Goal: Information Seeking & Learning: Compare options

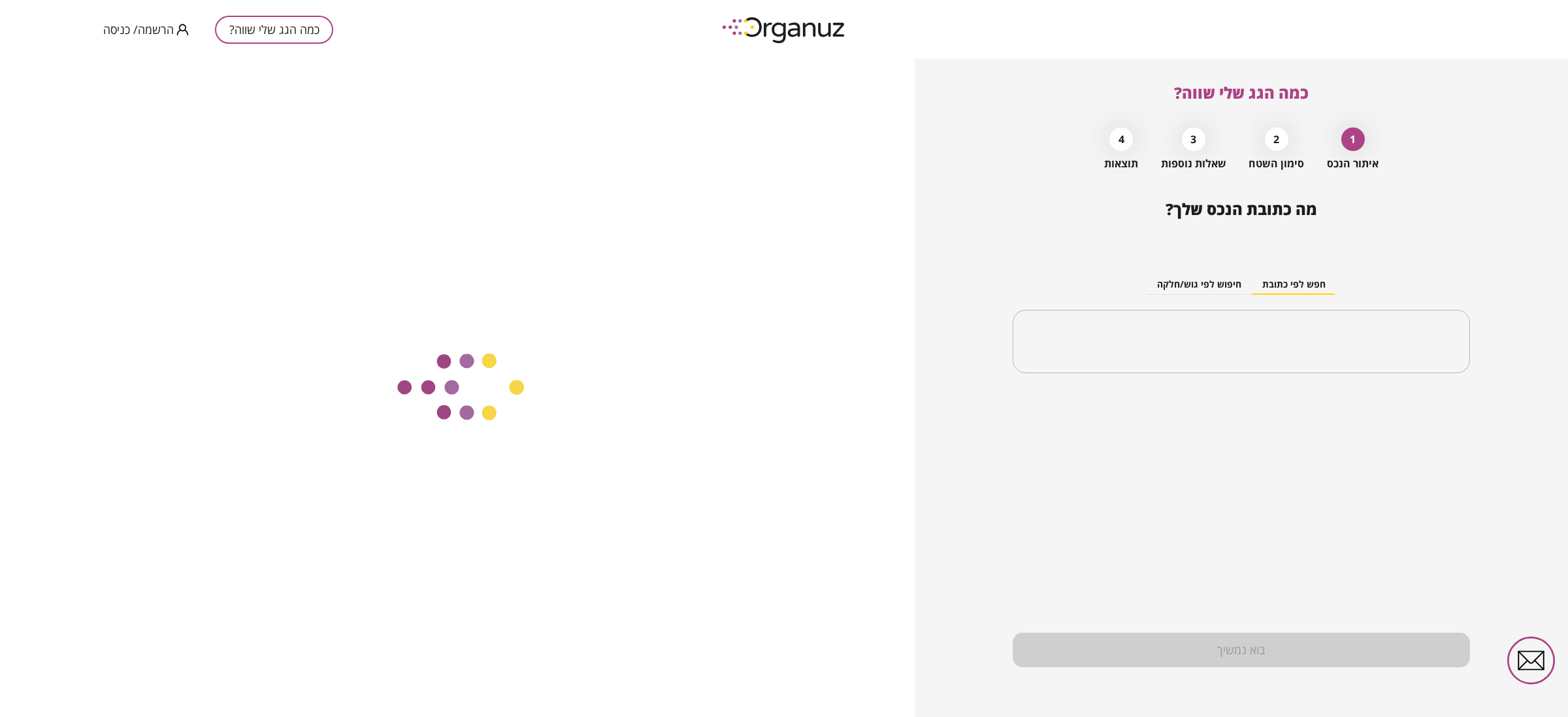
click at [130, 31] on span "הרשמה/ כניסה" at bounding box center [138, 30] width 71 height 13
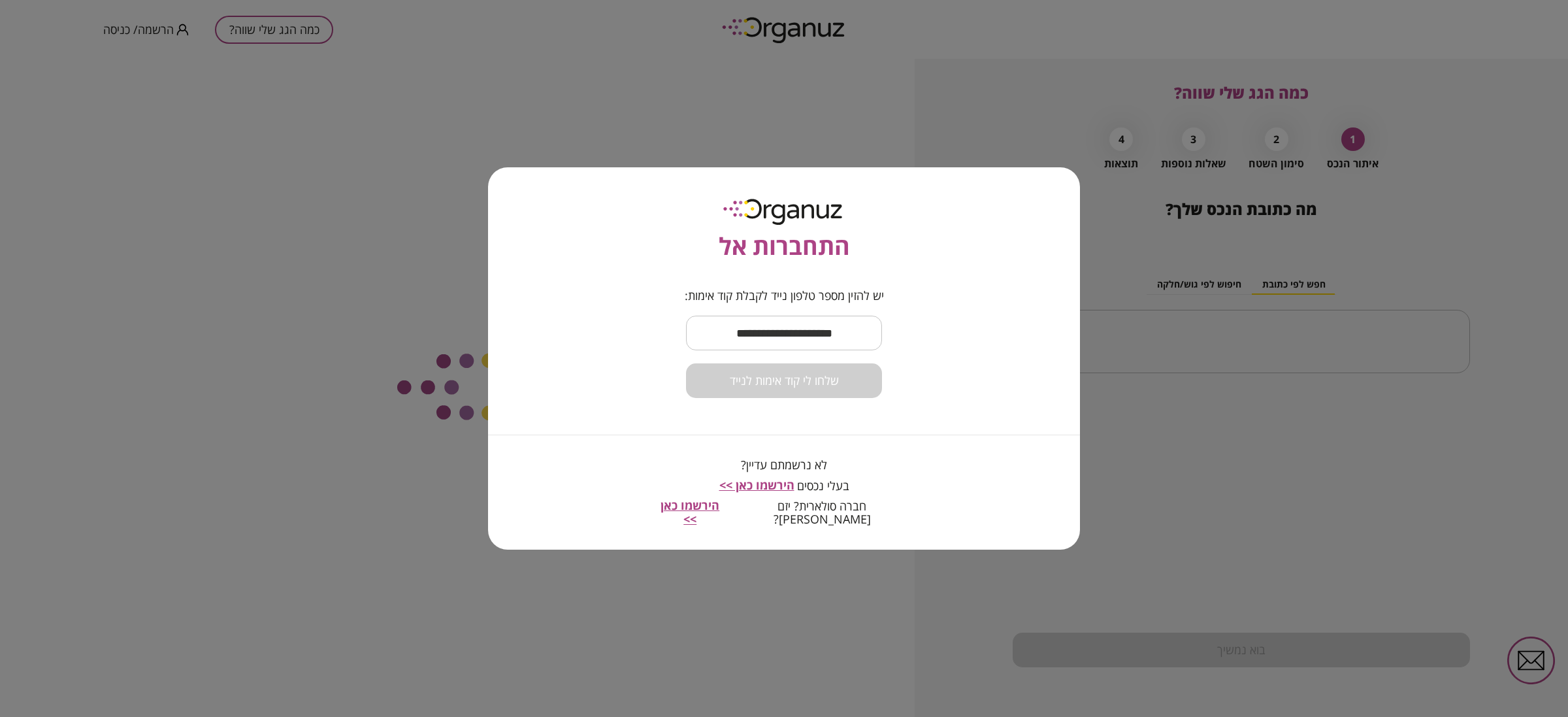
click at [723, 319] on input "text" at bounding box center [784, 333] width 196 height 38
type input "**********"
click at [814, 395] on button "שלחו לי קוד אימות לנייד" at bounding box center [784, 381] width 196 height 35
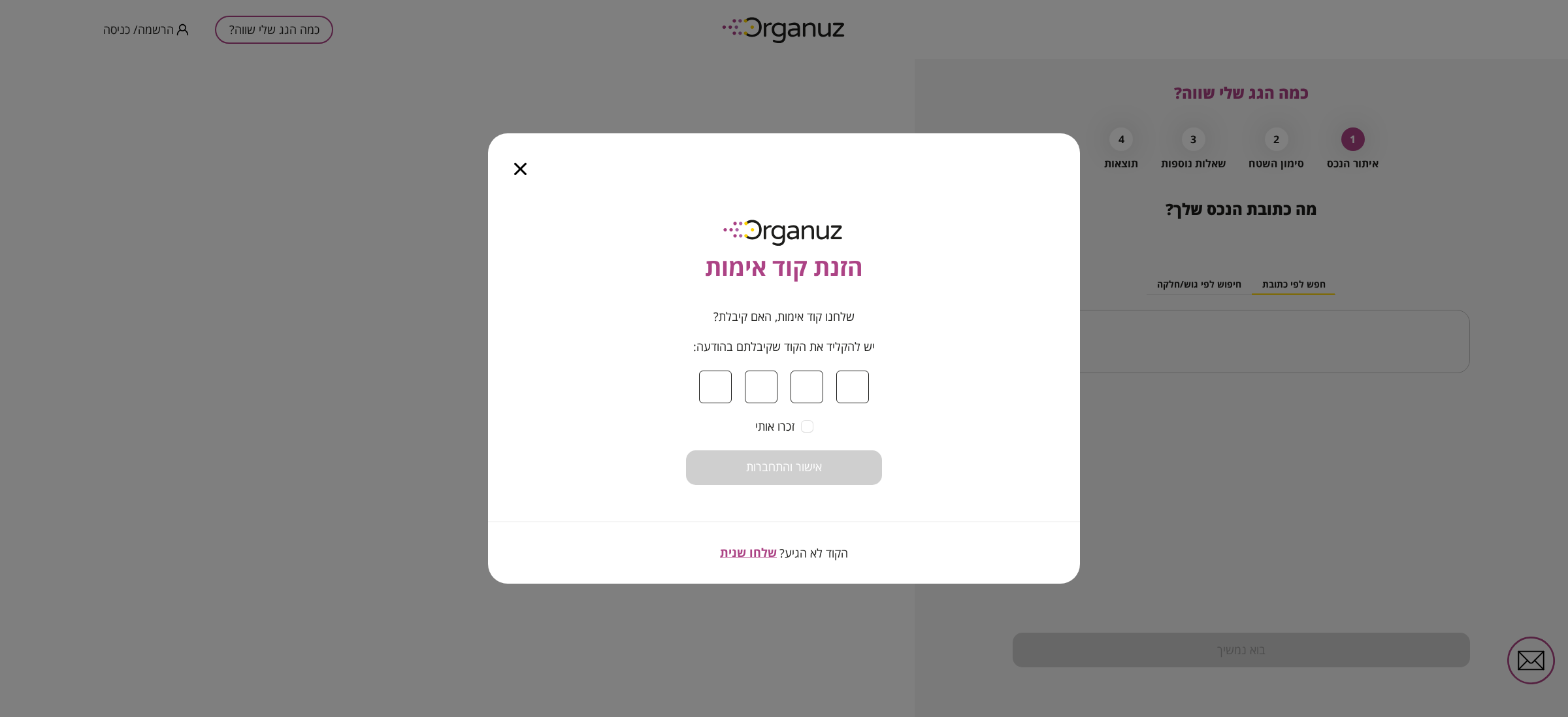
type input "*"
click at [796, 471] on span "אישור והתחברות" at bounding box center [784, 467] width 76 height 14
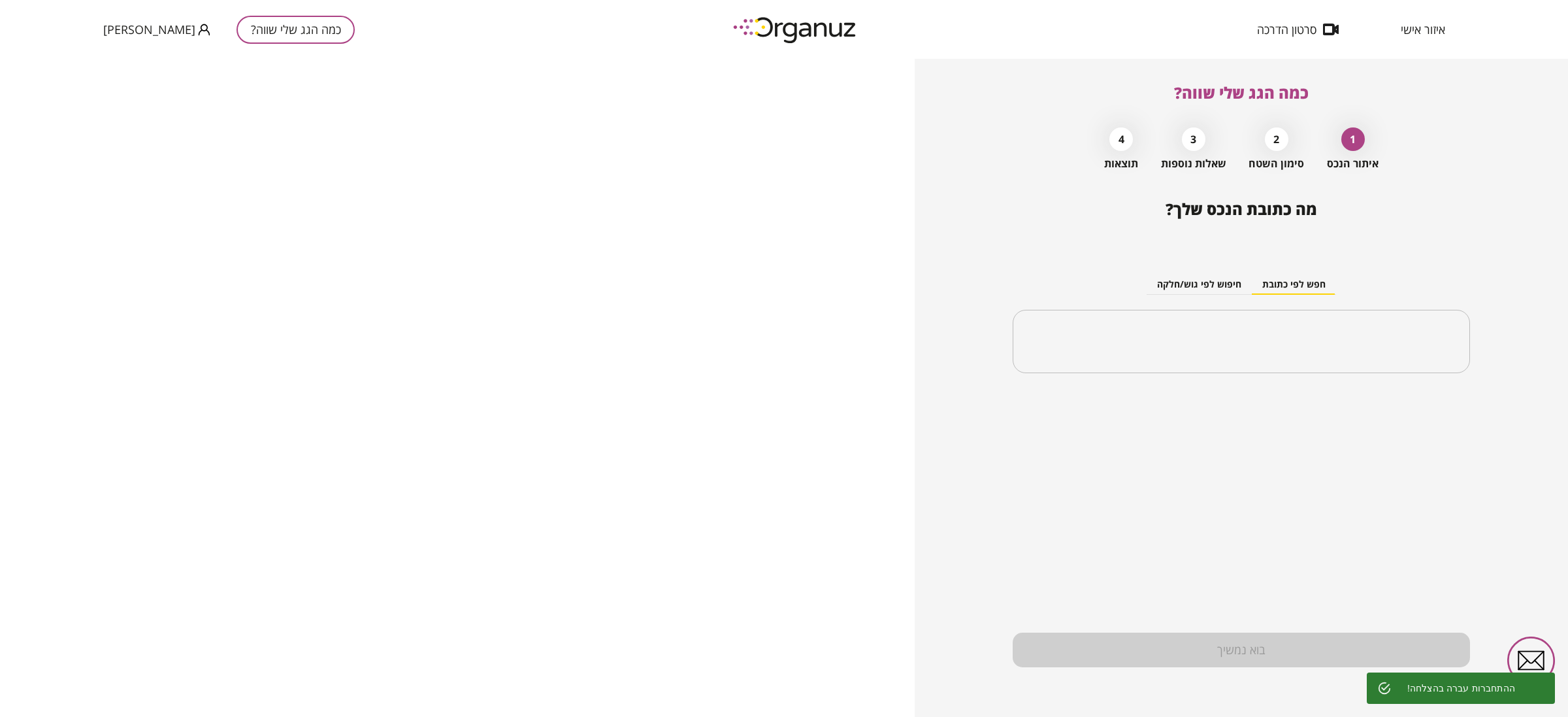
click at [132, 36] on span "[PERSON_NAME]" at bounding box center [149, 30] width 92 height 13
click at [1435, 26] on div at bounding box center [784, 358] width 1568 height 717
click at [1419, 31] on span "איזור אישי" at bounding box center [1423, 30] width 45 height 13
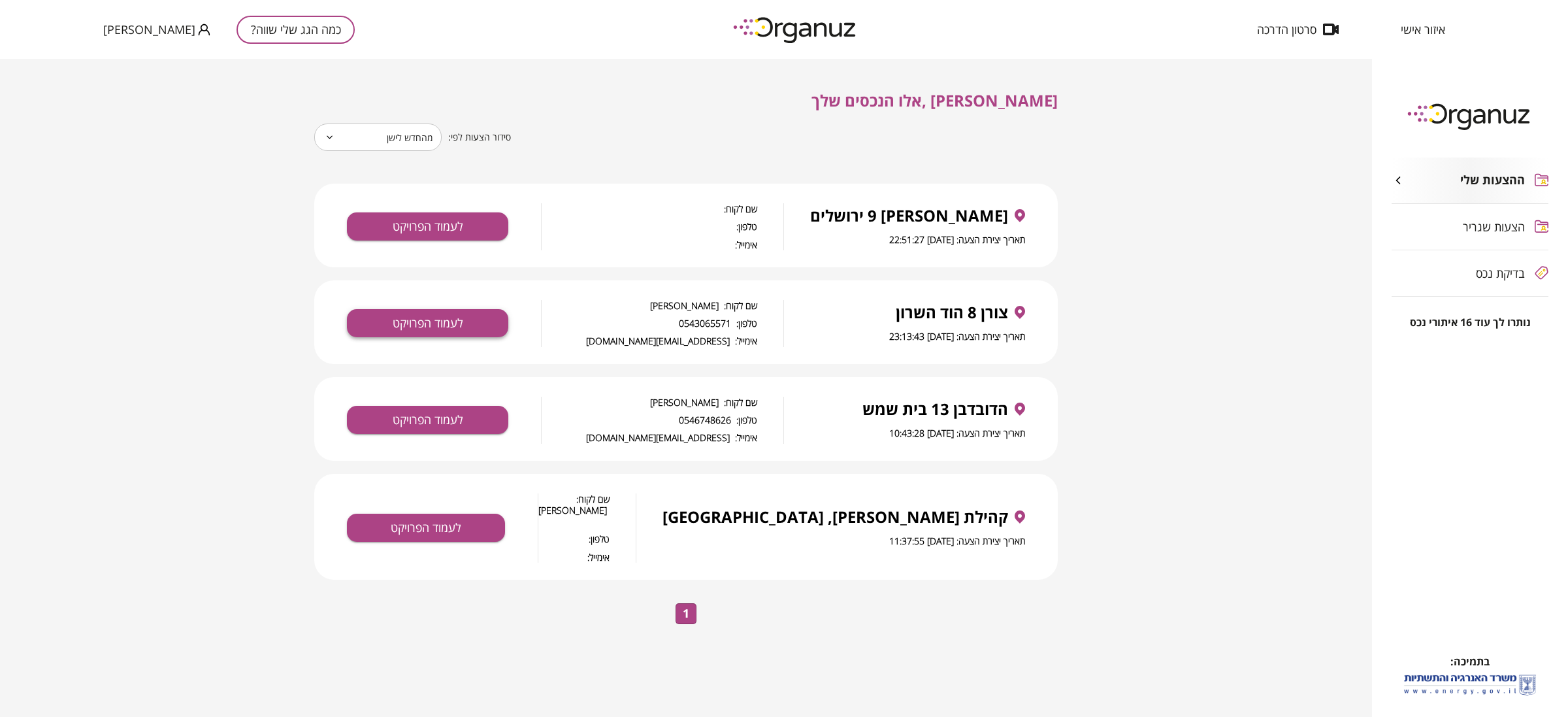
click at [415, 325] on button "לעמוד הפרויקט" at bounding box center [428, 323] width 161 height 28
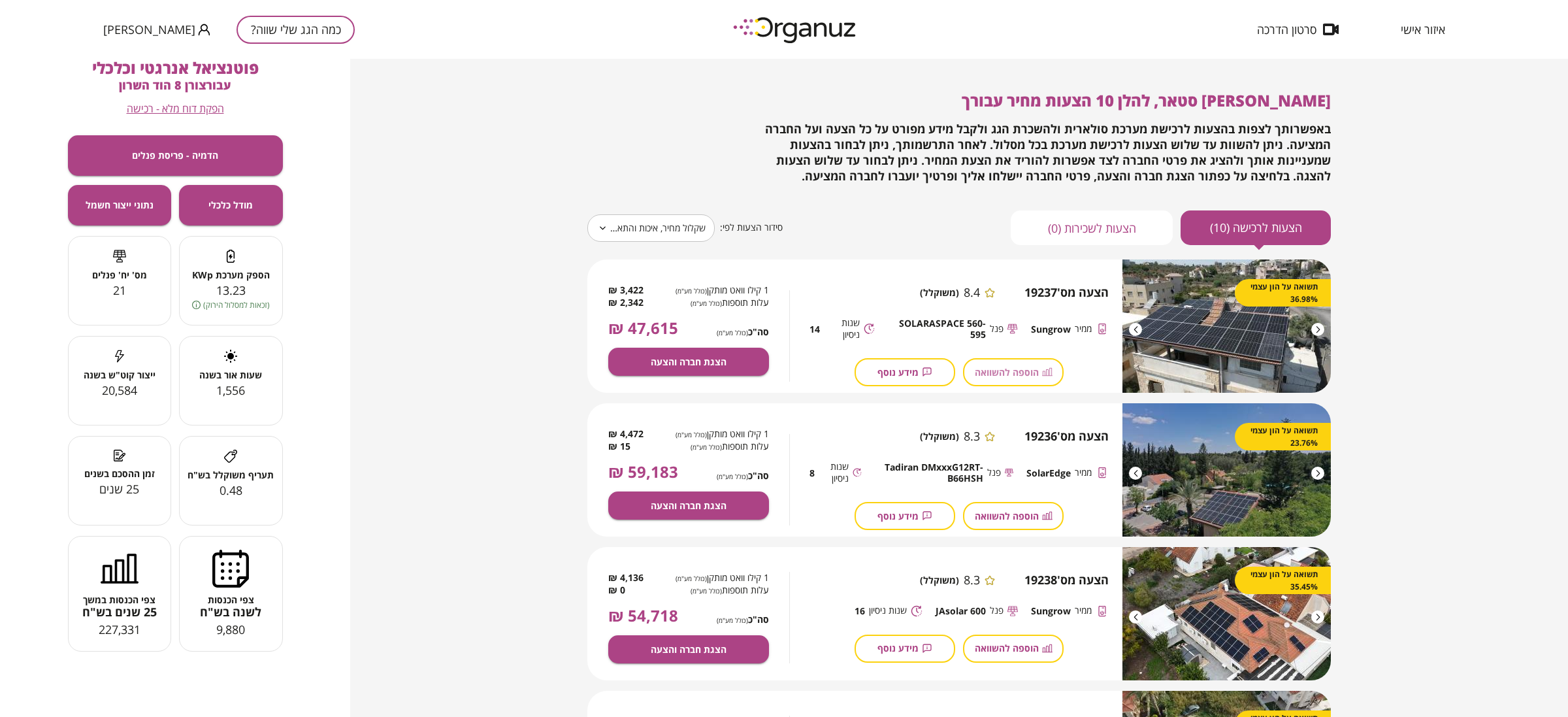
click at [1025, 364] on button "הוספה להשוואה" at bounding box center [1013, 372] width 100 height 28
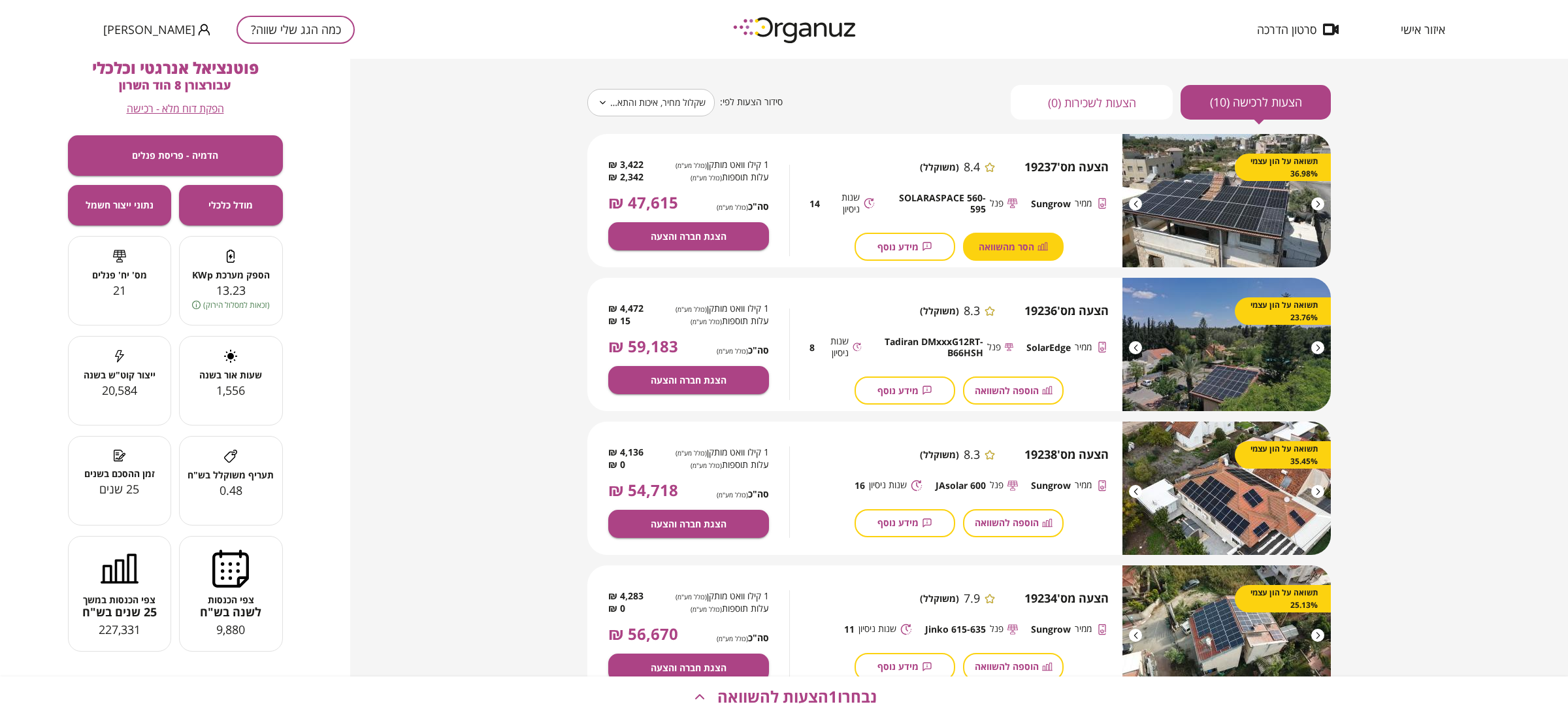
scroll to position [164, 0]
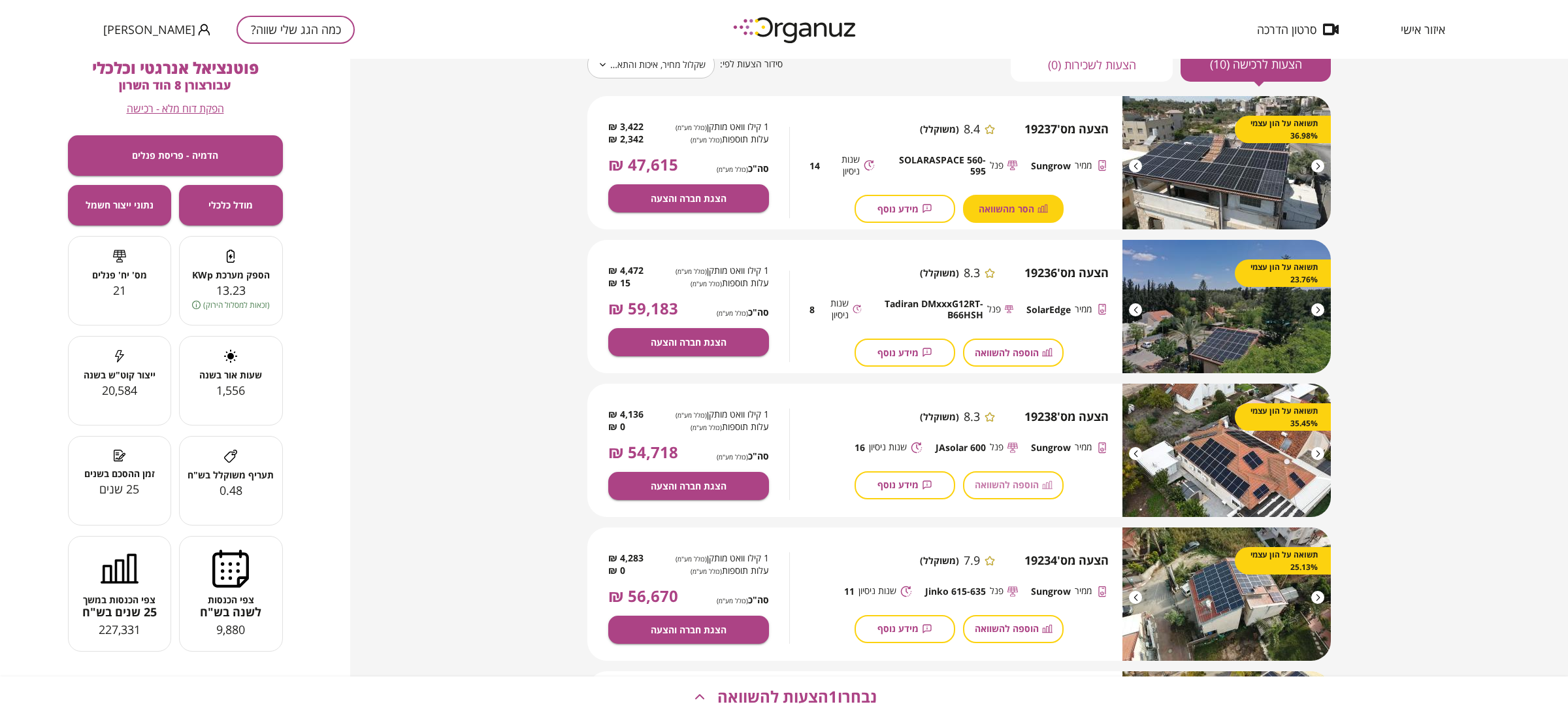
click at [1007, 485] on span "הוספה להשוואה" at bounding box center [1007, 484] width 64 height 11
click at [994, 635] on button "הוספה להשוואה" at bounding box center [1013, 629] width 100 height 28
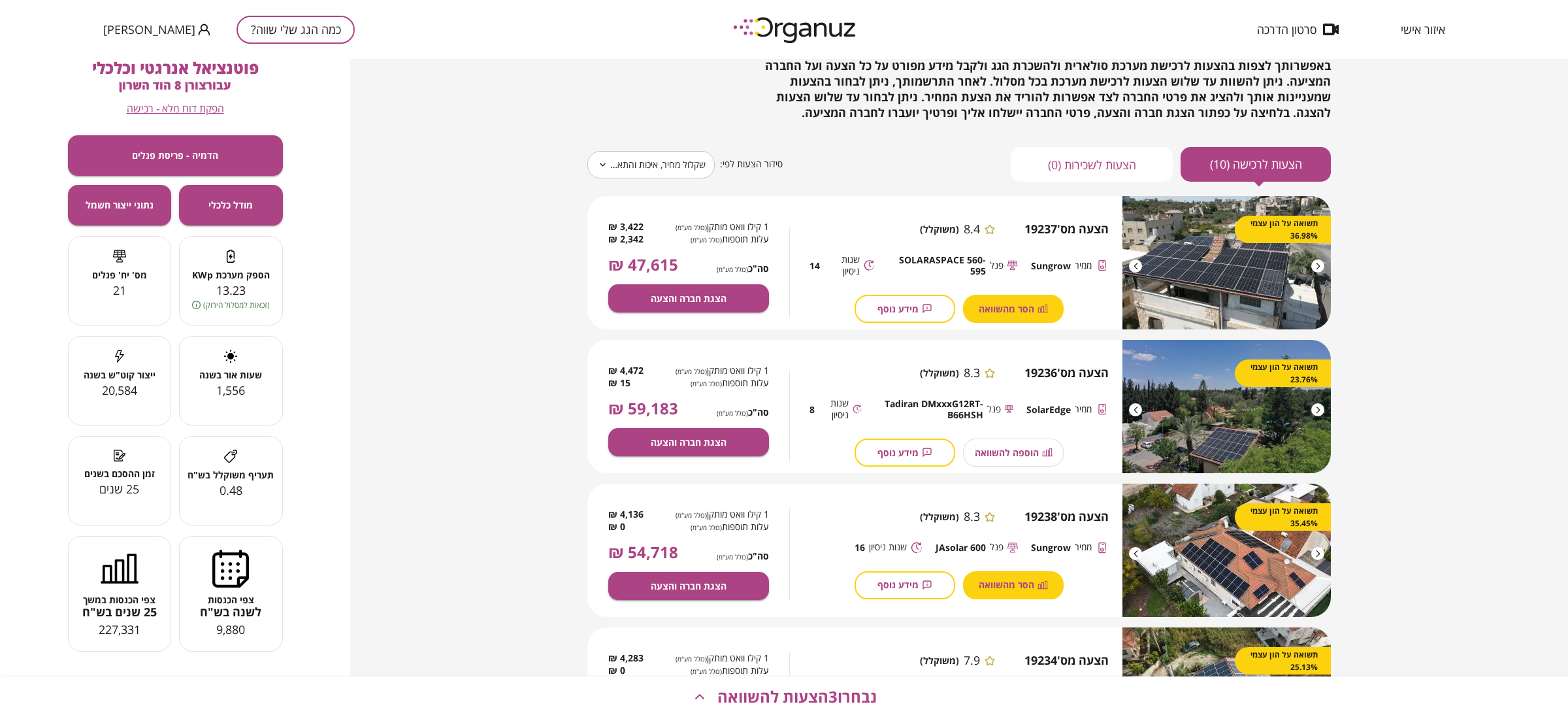
scroll to position [63, 0]
click at [193, 478] on span "תעריף משוקלל בש"ח" at bounding box center [231, 474] width 103 height 11
drag, startPoint x: 236, startPoint y: 452, endPoint x: 240, endPoint y: 481, distance: 29.3
click at [240, 481] on div "תעריף משוקלל בש"ח 0.48" at bounding box center [231, 474] width 103 height 49
click at [240, 480] on span "תעריף משוקלל בש"ח" at bounding box center [231, 474] width 103 height 11
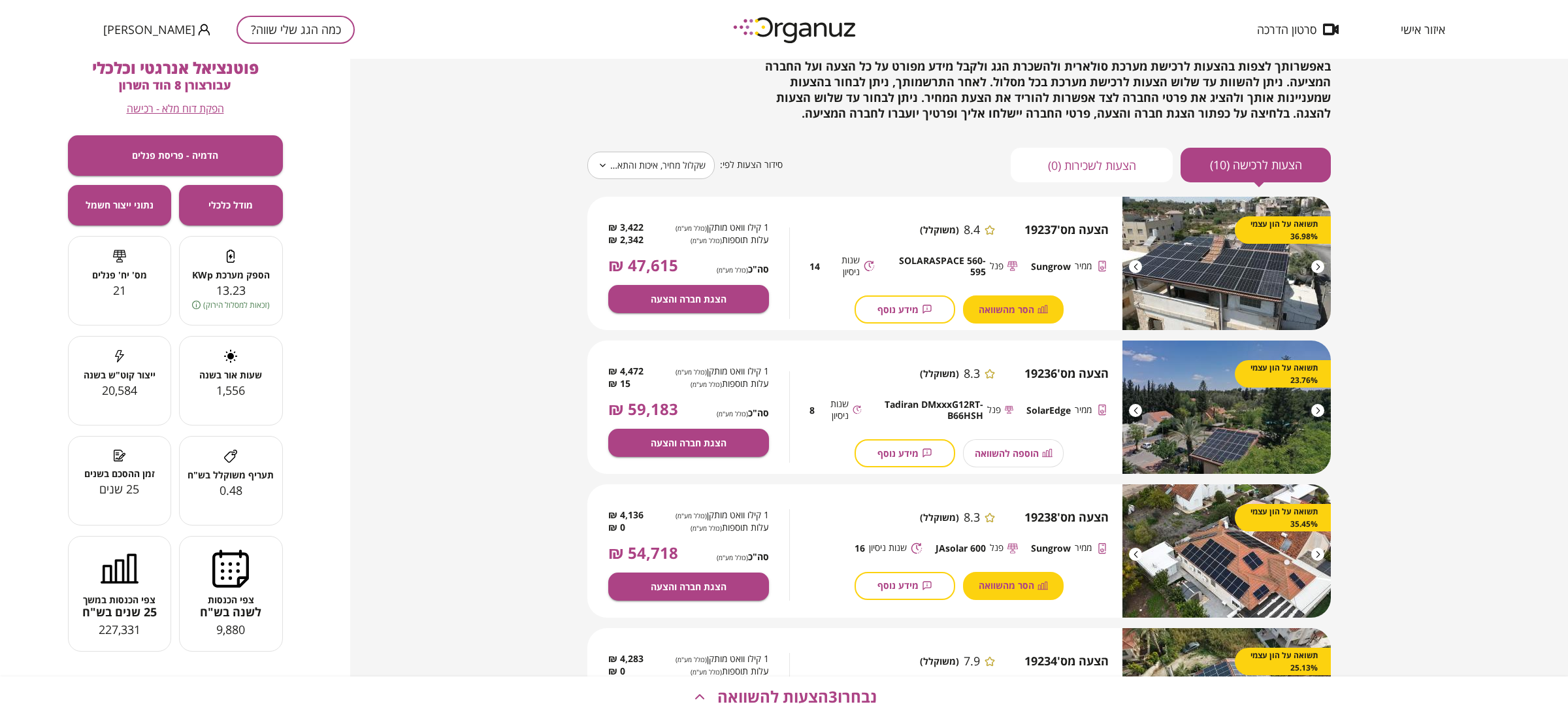
scroll to position [2, 0]
drag, startPoint x: 253, startPoint y: 598, endPoint x: 203, endPoint y: 633, distance: 61.0
click at [203, 633] on div "צפי הכנסות לשנה בש"ח 9,880" at bounding box center [231, 592] width 103 height 88
click at [203, 633] on div "9,880" at bounding box center [231, 628] width 103 height 16
click at [127, 208] on span "נתוני ייצור חשמל" at bounding box center [120, 203] width 68 height 11
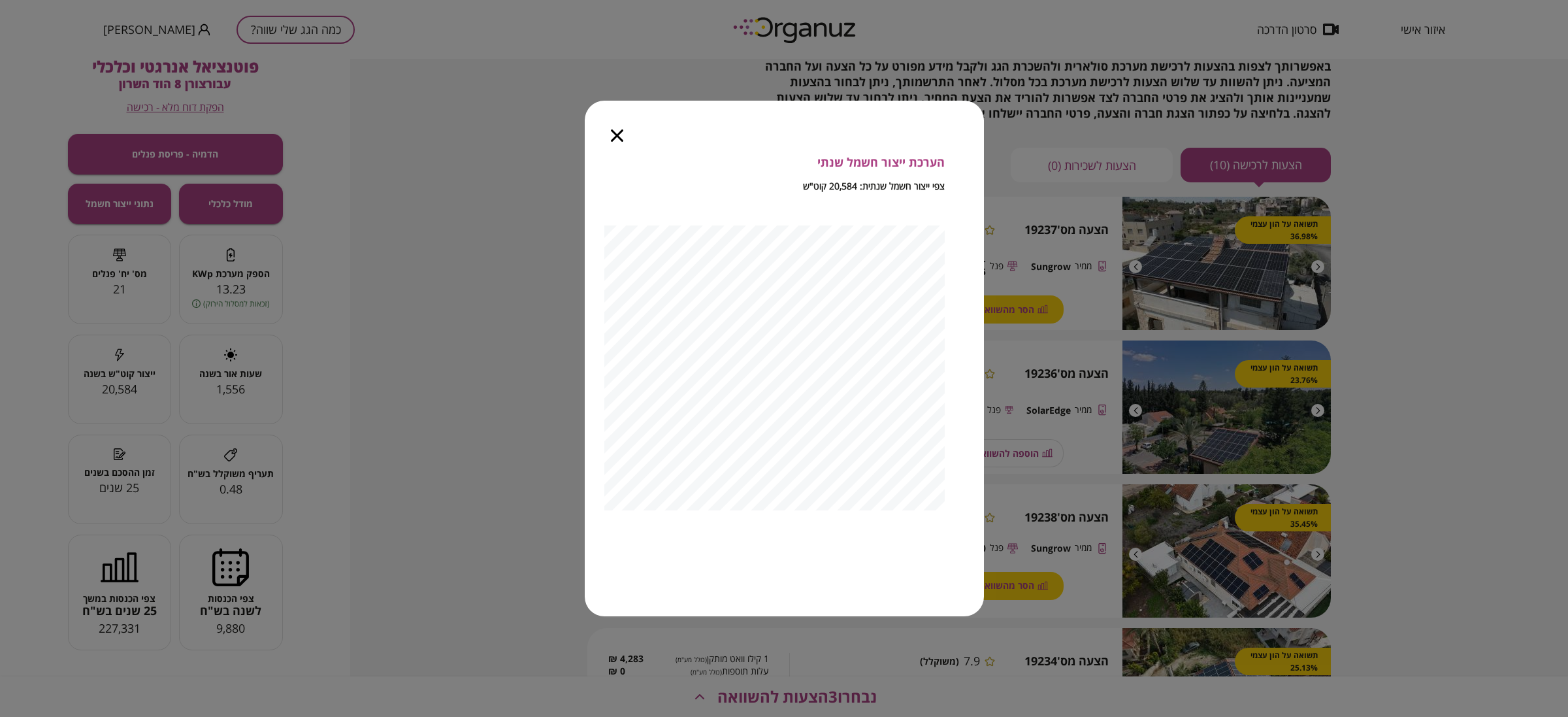
click at [616, 137] on icon "button" at bounding box center [617, 135] width 12 height 12
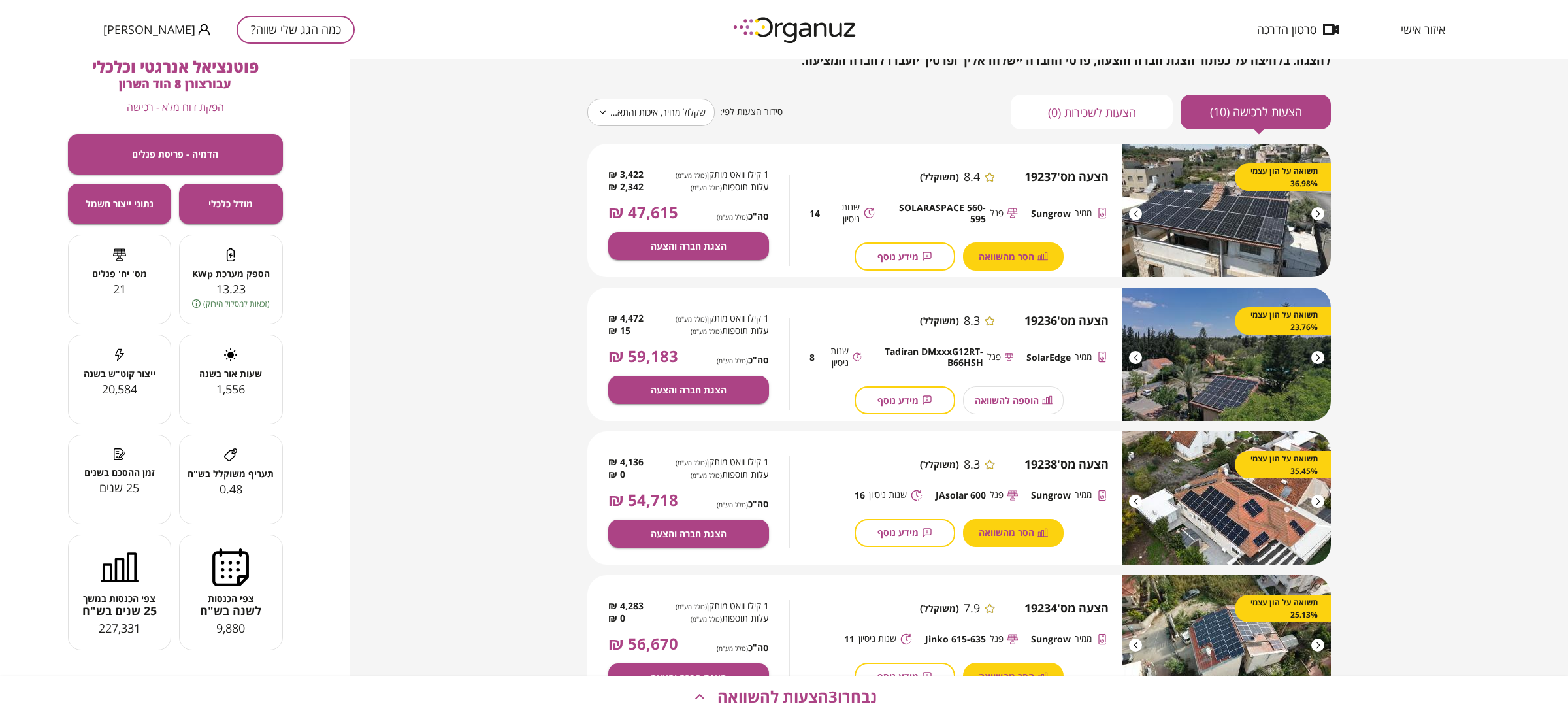
scroll to position [145, 0]
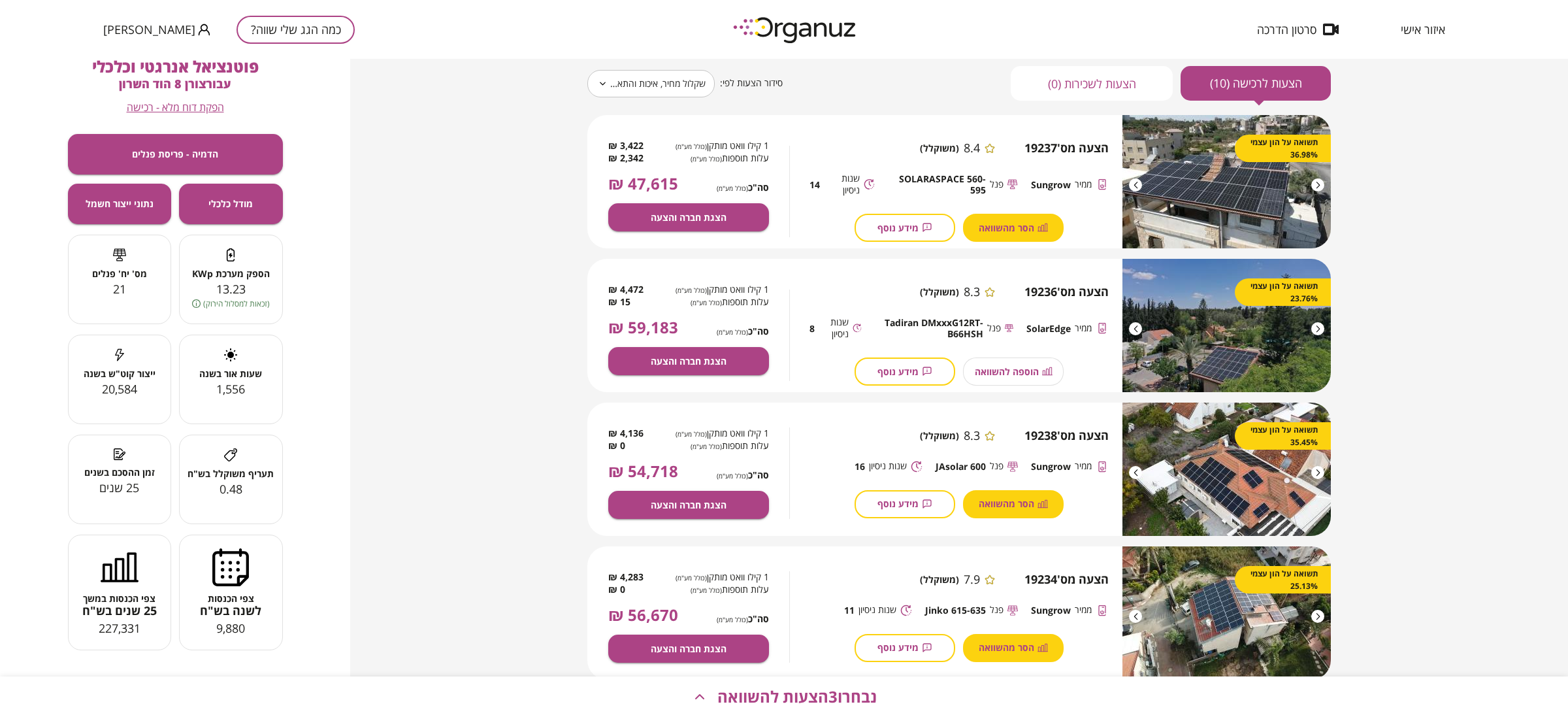
click at [731, 688] on span "נבחרו 3 הצעות להשוואה" at bounding box center [797, 697] width 159 height 18
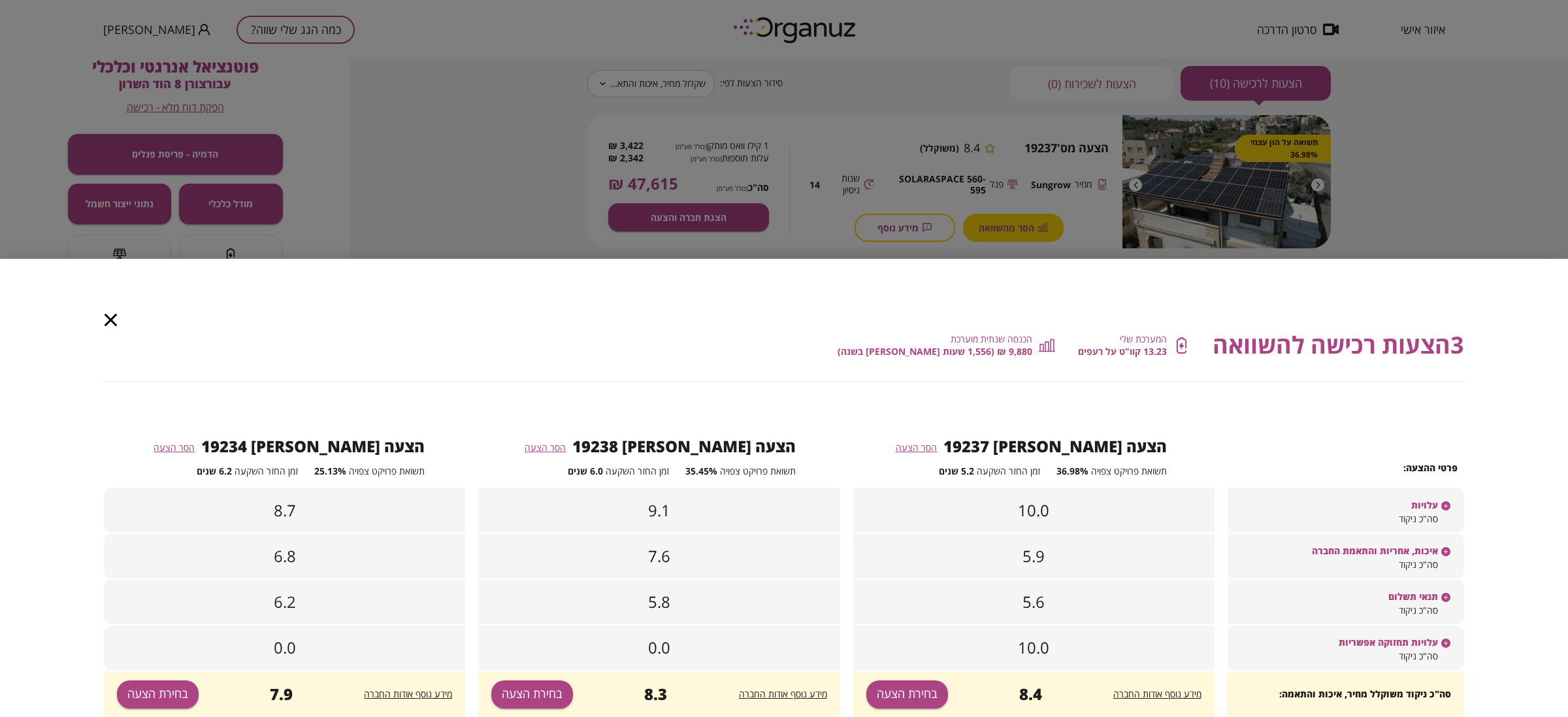
click at [1448, 598] on icon at bounding box center [1446, 597] width 9 height 9
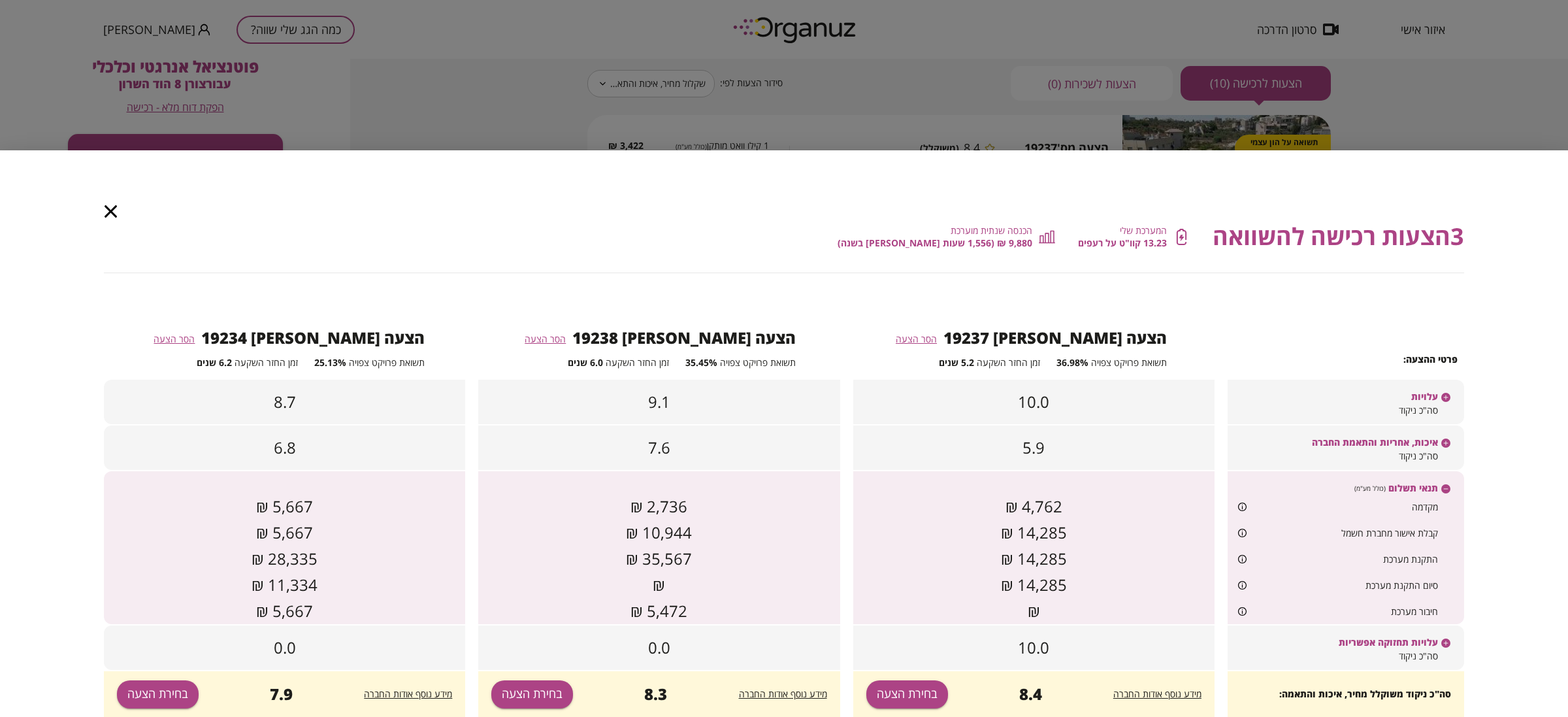
click at [1445, 490] on icon at bounding box center [1446, 489] width 9 height 9
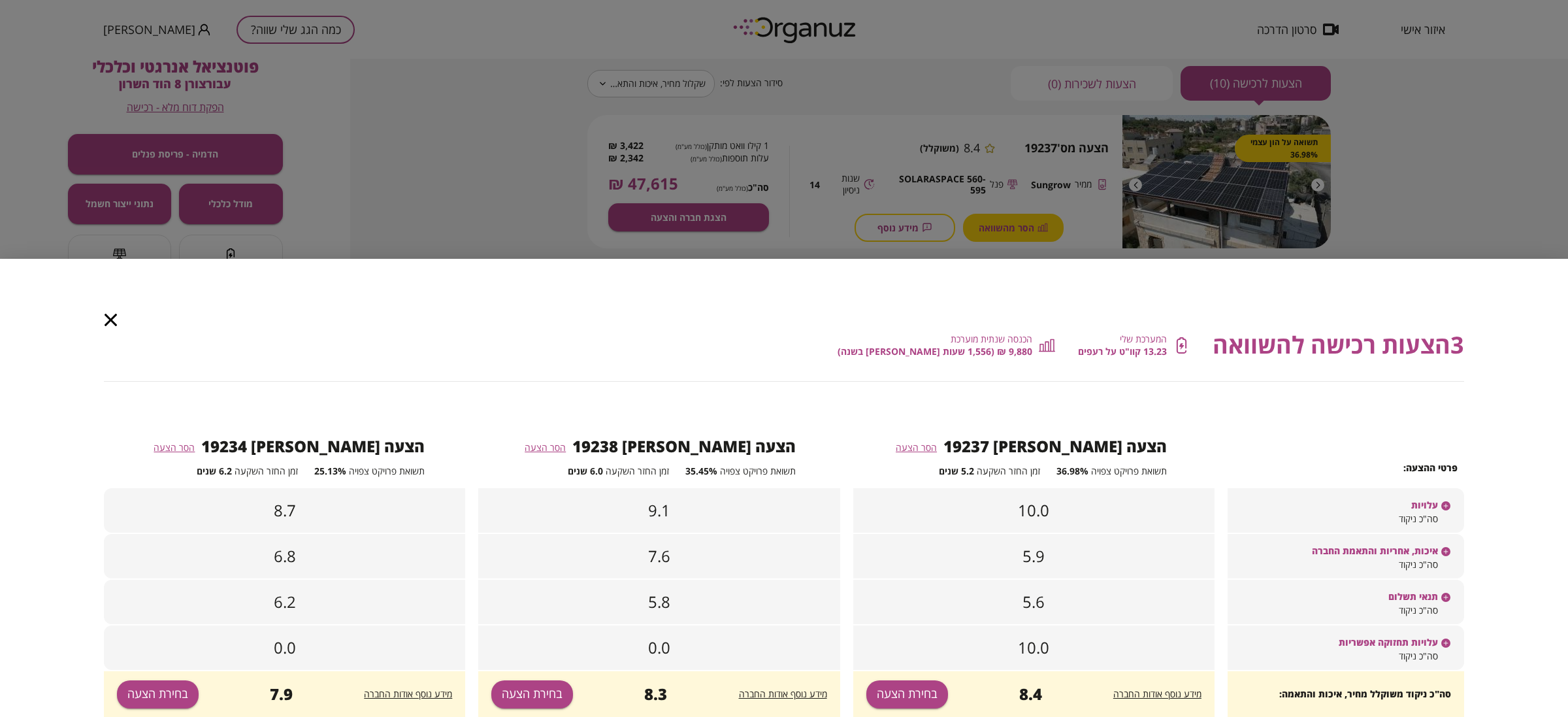
click at [1452, 641] on div "עלויות תחזוקה אפשריות" at bounding box center [1345, 636] width 237 height 22
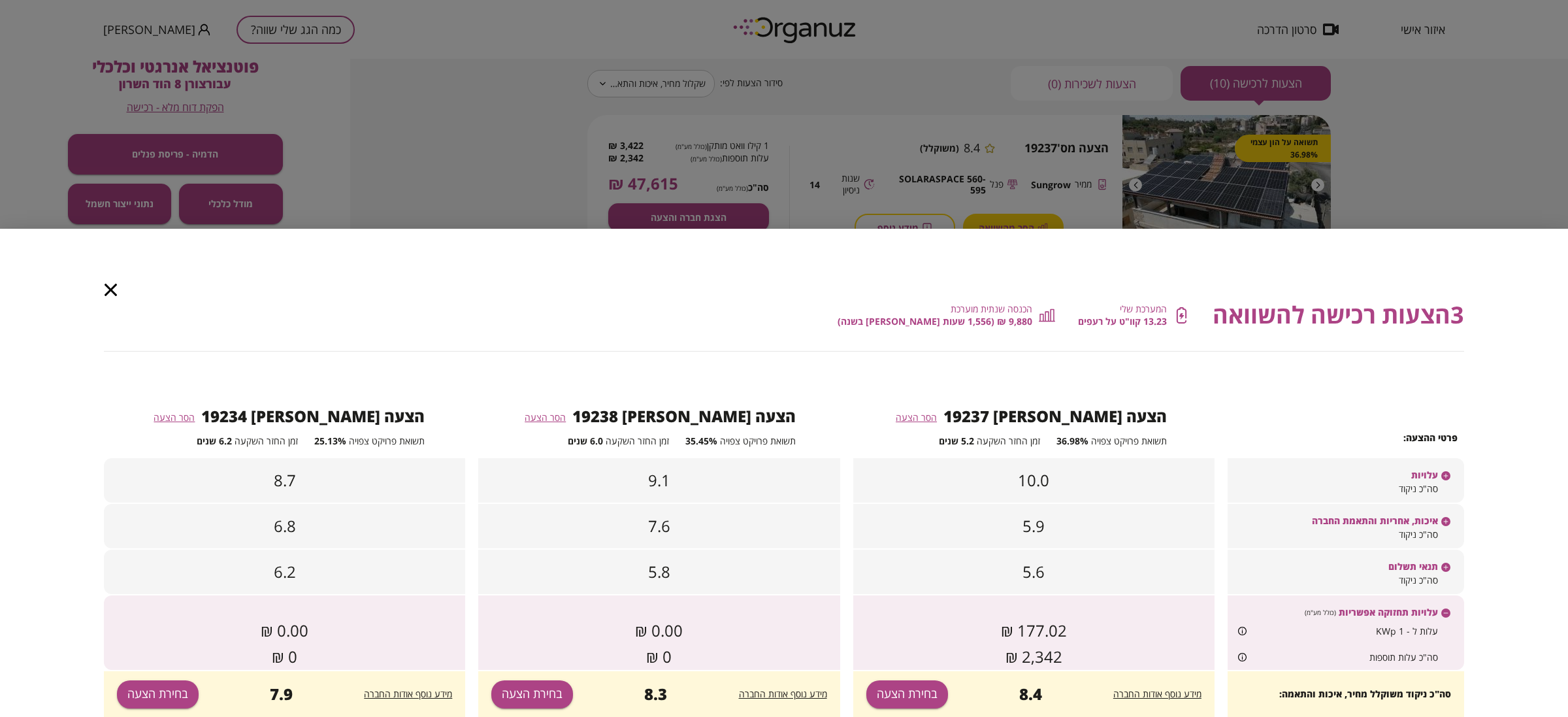
click at [1445, 612] on icon at bounding box center [1446, 613] width 9 height 9
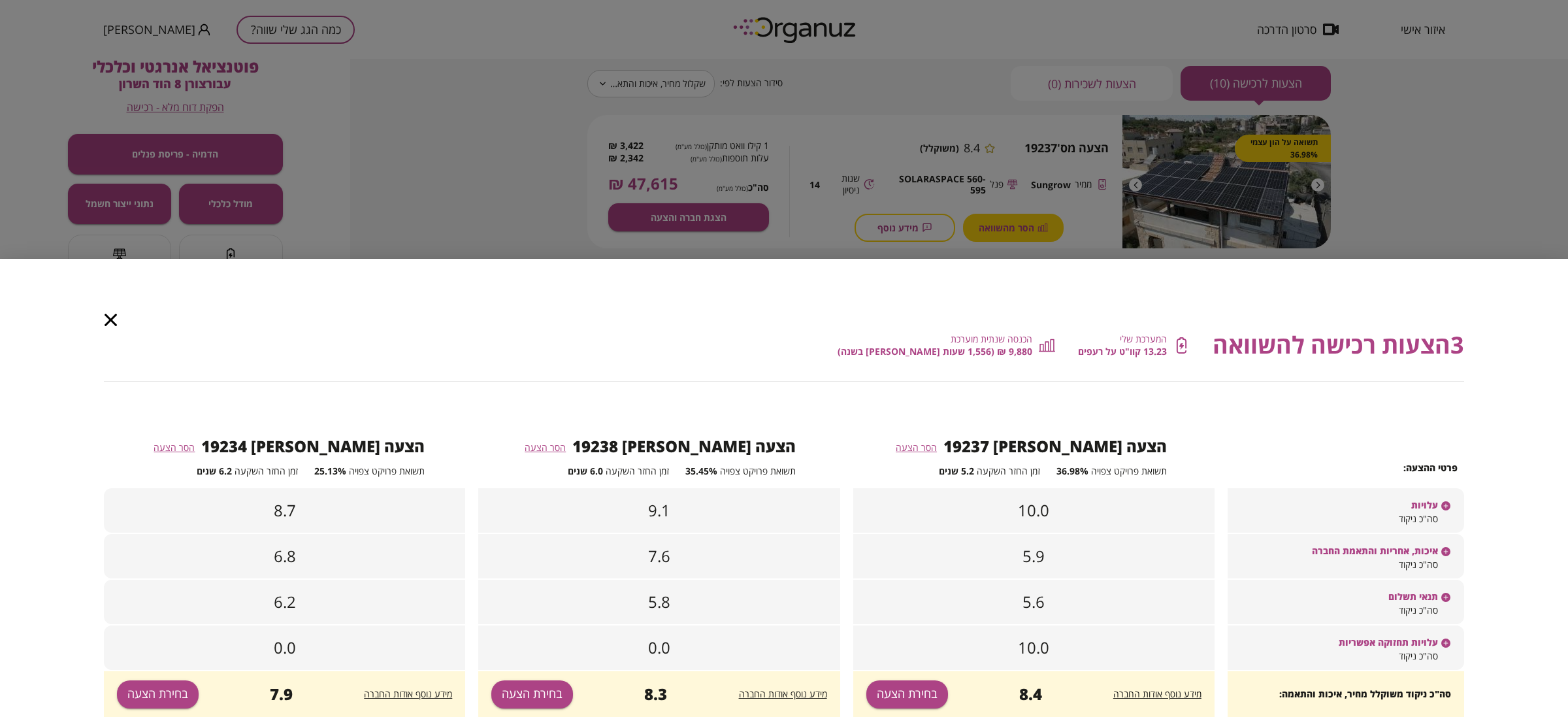
click at [1453, 554] on div "איכות, אחריות והתאמת החברה" at bounding box center [1345, 545] width 237 height 22
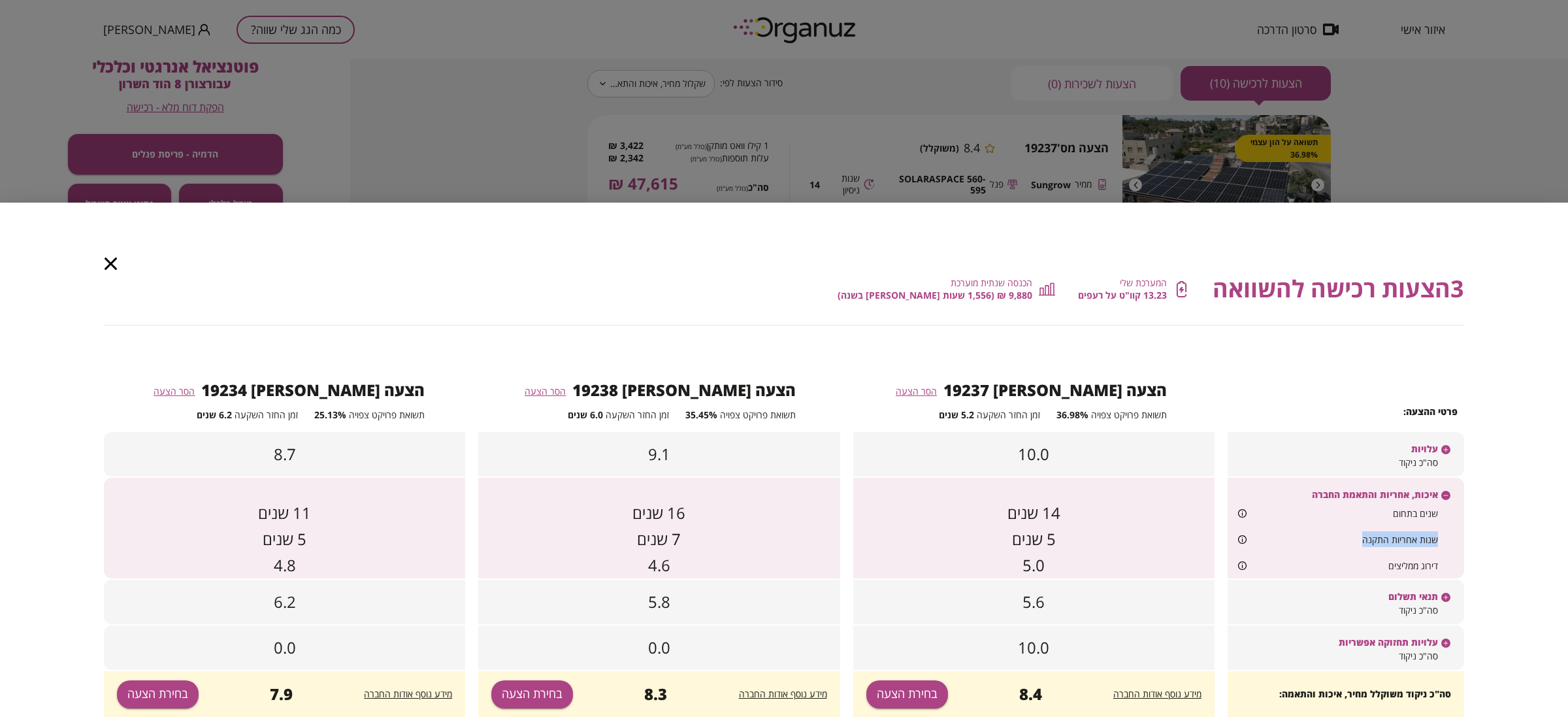
drag, startPoint x: 1436, startPoint y: 539, endPoint x: 1354, endPoint y: 540, distance: 82.0
click at [1354, 540] on div "שנות אחריות התקנה" at bounding box center [1345, 538] width 237 height 26
click at [1451, 498] on icon at bounding box center [1446, 495] width 11 height 11
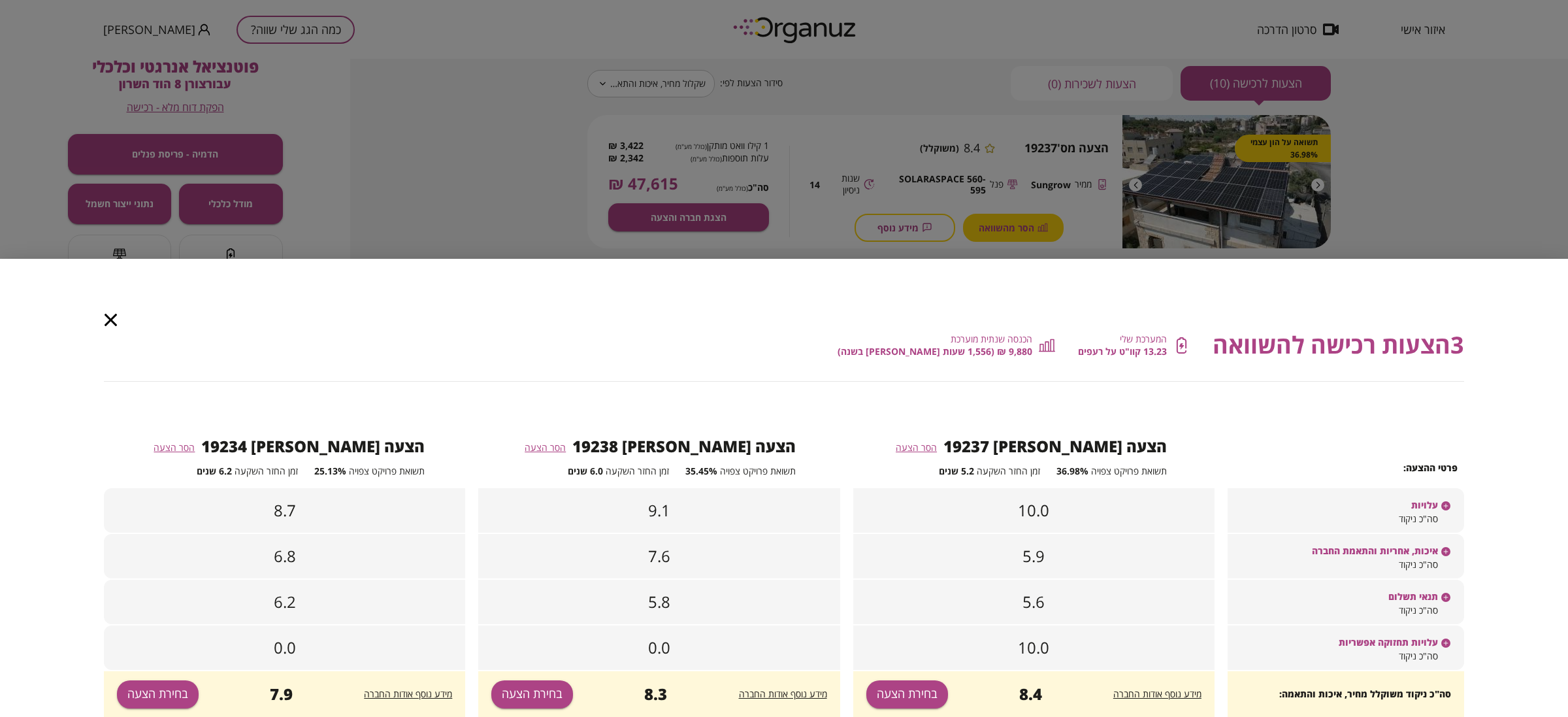
click at [1451, 545] on div at bounding box center [1446, 552] width 11 height 16
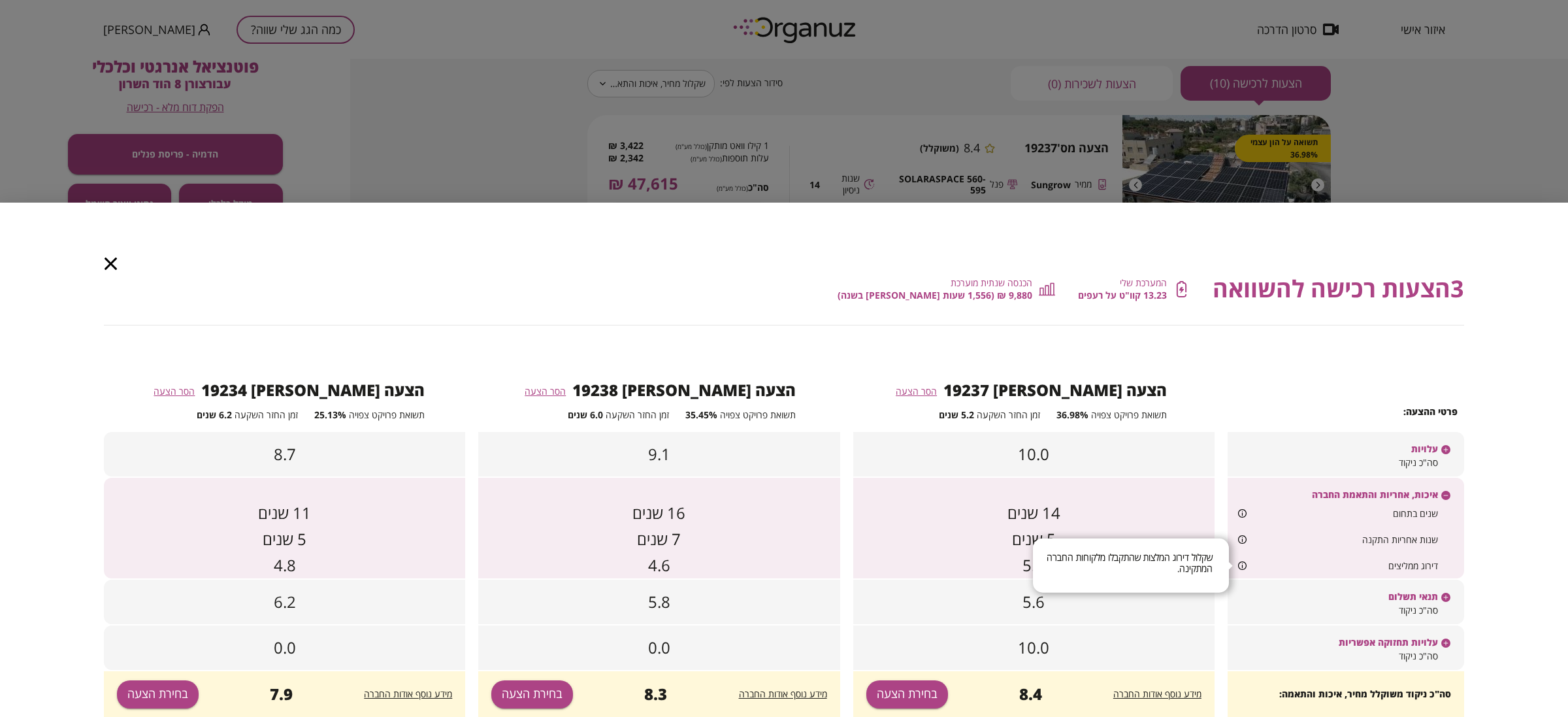
click at [1243, 569] on icon at bounding box center [1242, 566] width 8 height 8
click at [118, 280] on div "3 הצעות רכישה להשוואה המערכת שלי 13.23 קוו"ט על רעפים הכנסה שנתית מוערכת 9,880 …" at bounding box center [784, 289] width 1360 height 35
click at [110, 265] on icon "button" at bounding box center [110, 263] width 12 height 12
